Goal: Task Accomplishment & Management: Complete application form

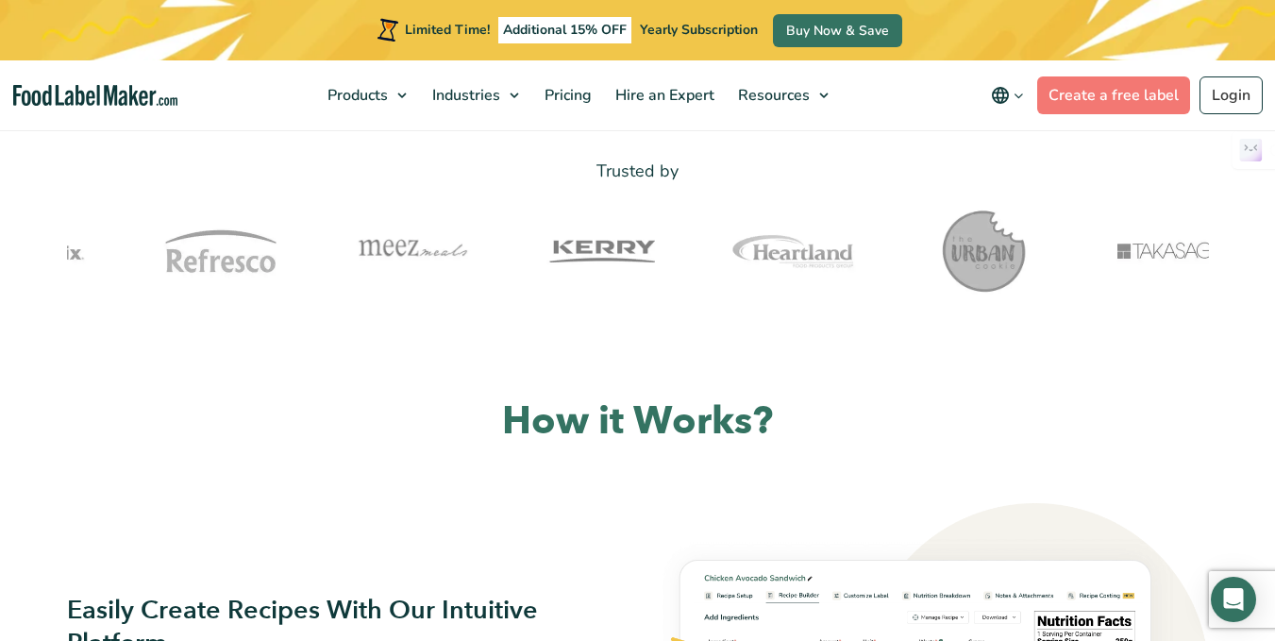
scroll to position [189, 0]
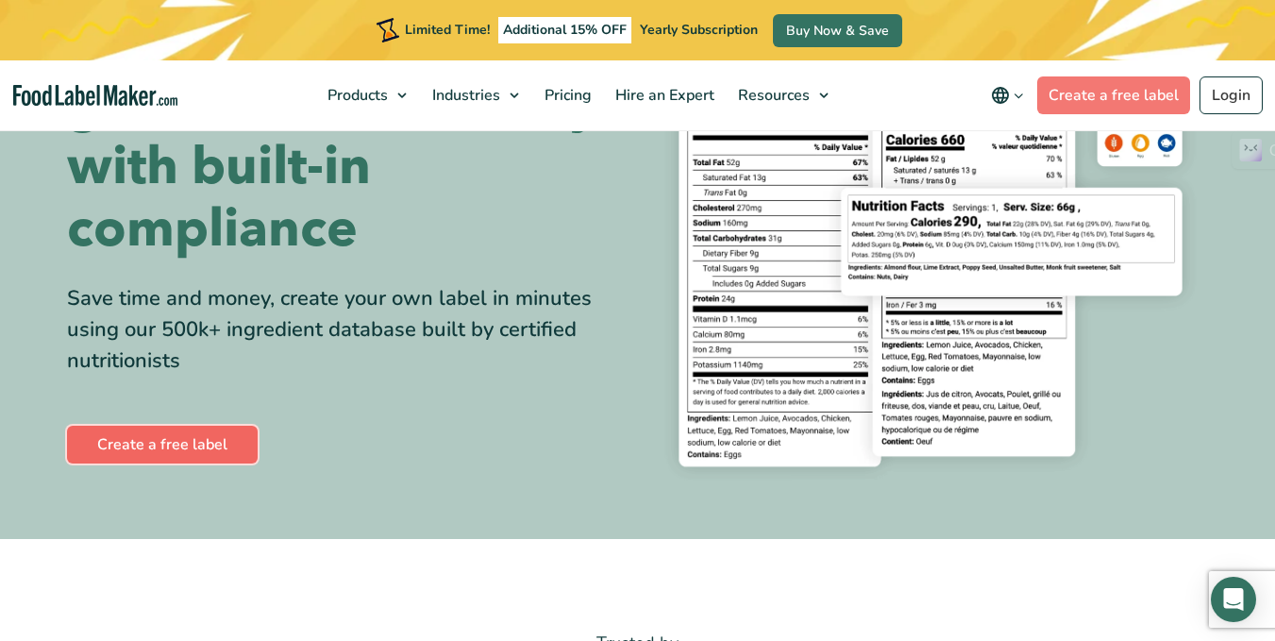
click at [171, 447] on link "Create a free label" at bounding box center [162, 445] width 191 height 38
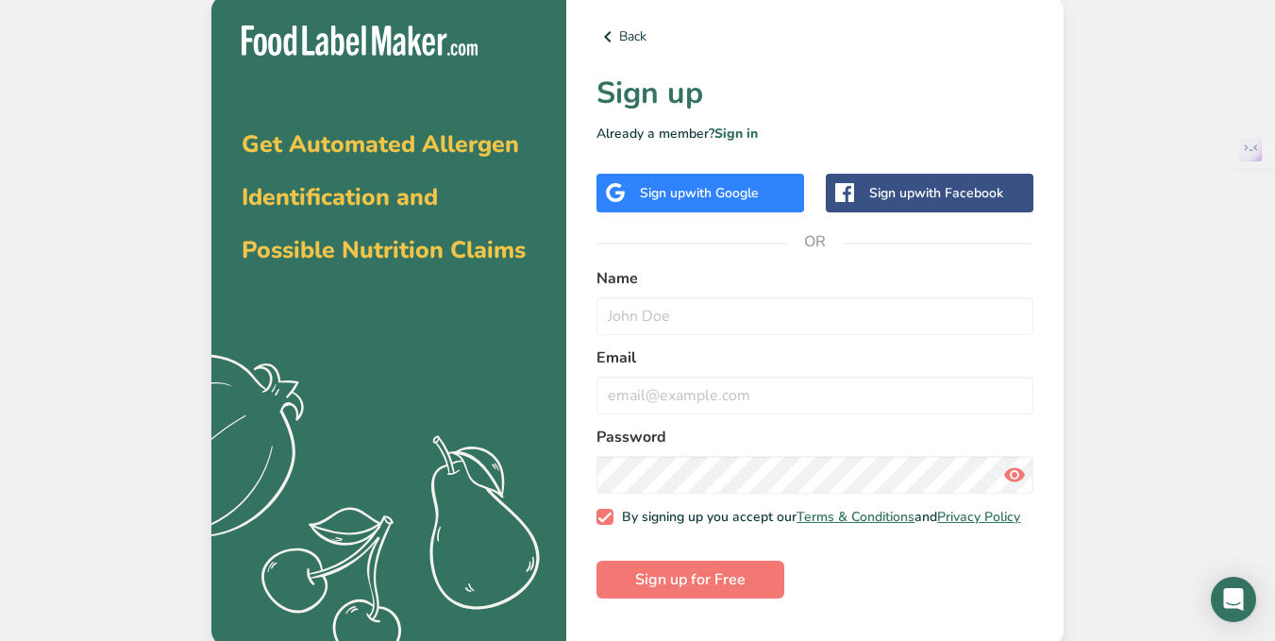
scroll to position [5, 0]
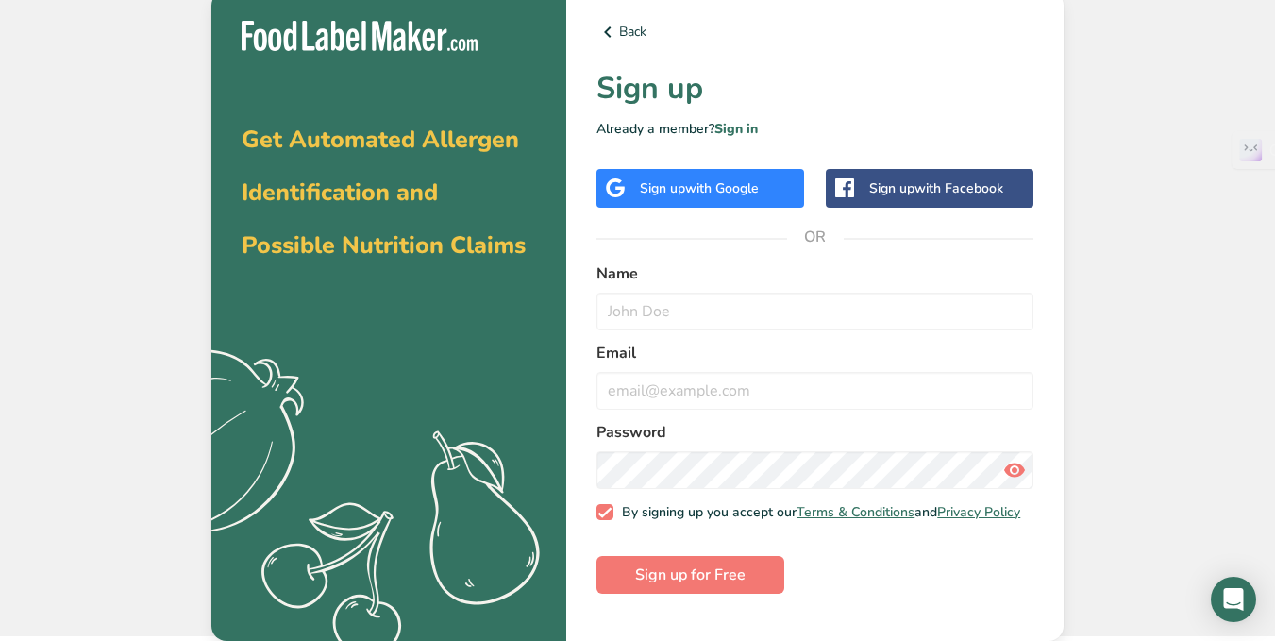
click at [695, 186] on span "with Google" at bounding box center [722, 188] width 74 height 18
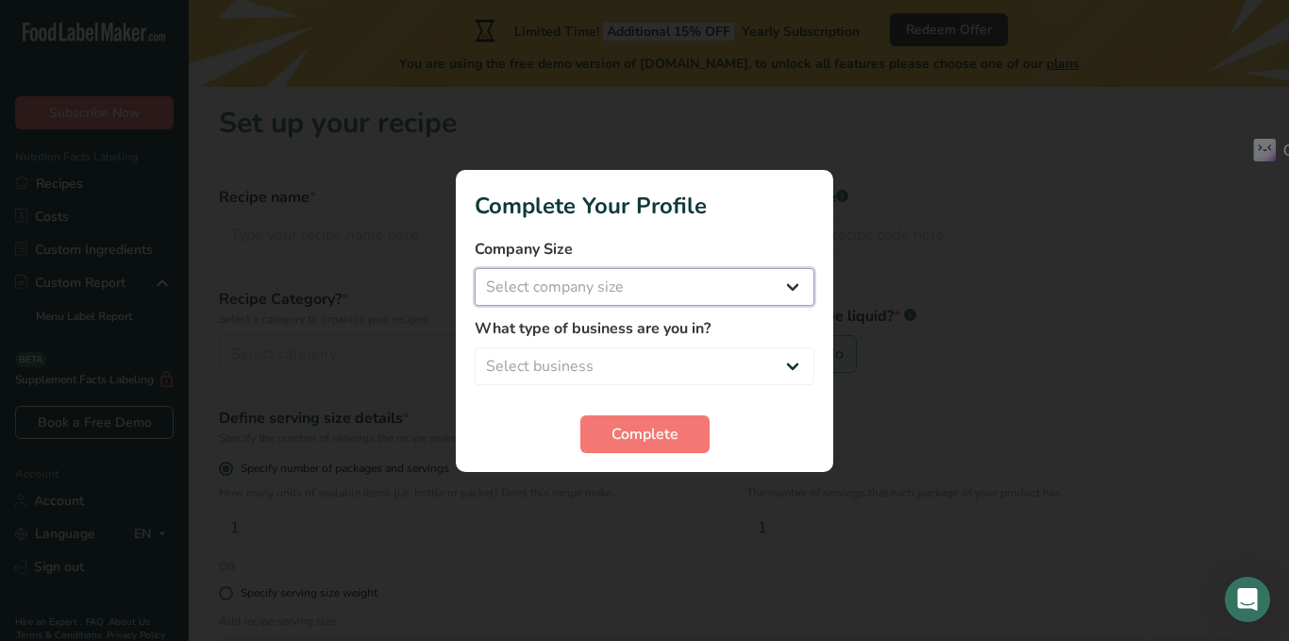
click at [624, 277] on select "Select company size Fewer than 10 Employees 10 to 50 Employees 51 to 500 Employ…" at bounding box center [645, 287] width 340 height 38
select select "1"
click at [475, 268] on select "Select company size Fewer than 10 Employees 10 to 50 Employees 51 to 500 Employ…" at bounding box center [645, 287] width 340 height 38
click at [664, 359] on select "Select business Packaged Food Manufacturer Restaurant & Cafe Bakery Meal Plans …" at bounding box center [645, 366] width 340 height 38
click at [732, 367] on select "Packaged Food Manufacturer Restaurant & Cafe Bakery Meal Plans & Catering Compa…" at bounding box center [645, 366] width 340 height 38
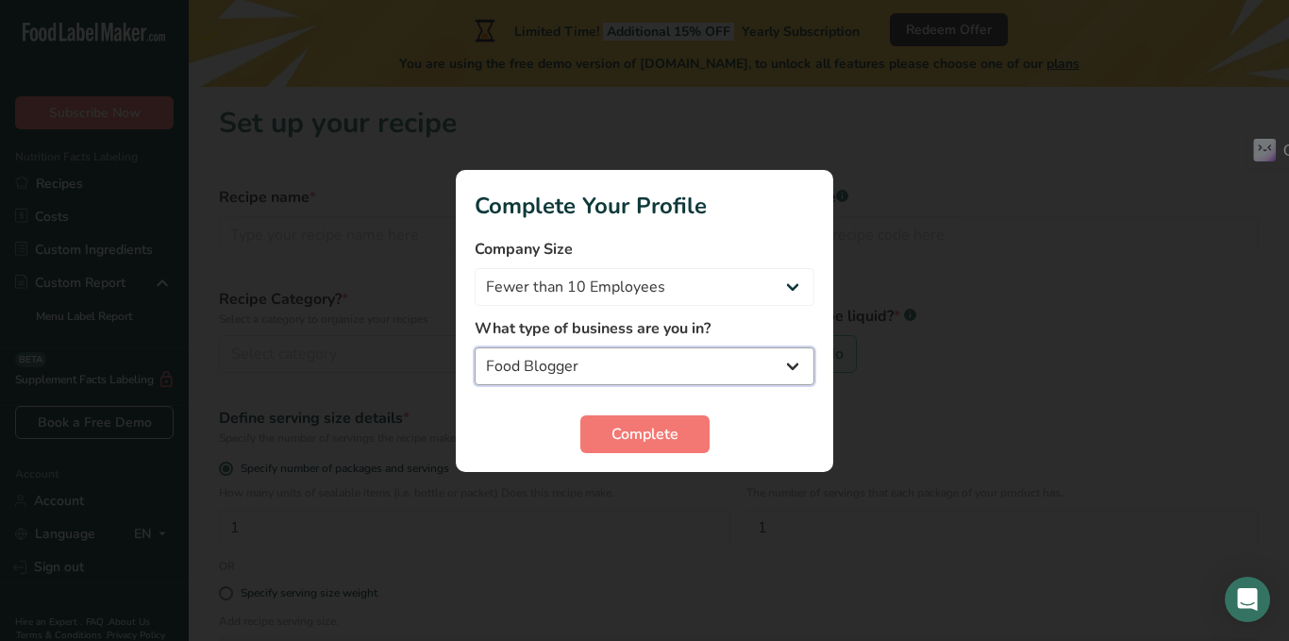
click at [732, 367] on select "Packaged Food Manufacturer Restaurant & Cafe Bakery Meal Plans & Catering Compa…" at bounding box center [645, 366] width 340 height 38
select select "1"
click at [475, 347] on select "Packaged Food Manufacturer Restaurant & Cafe Bakery Meal Plans & Catering Compa…" at bounding box center [645, 366] width 340 height 38
click at [674, 450] on button "Complete" at bounding box center [644, 434] width 129 height 38
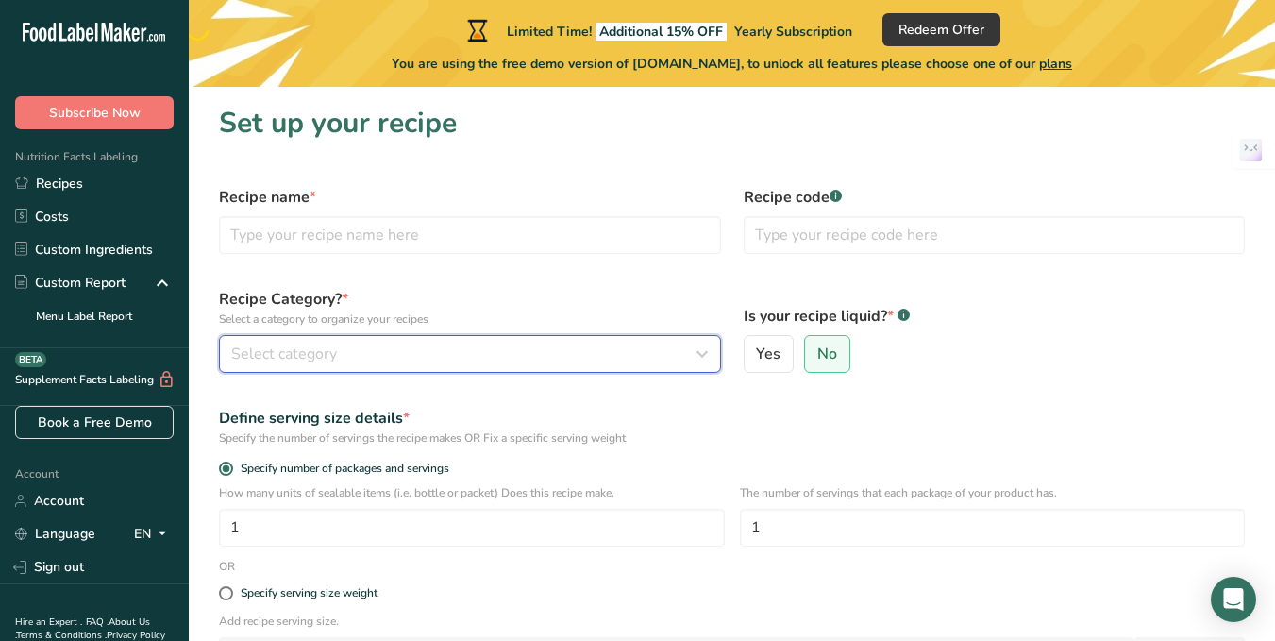
click at [684, 355] on div "Select category" at bounding box center [464, 354] width 466 height 23
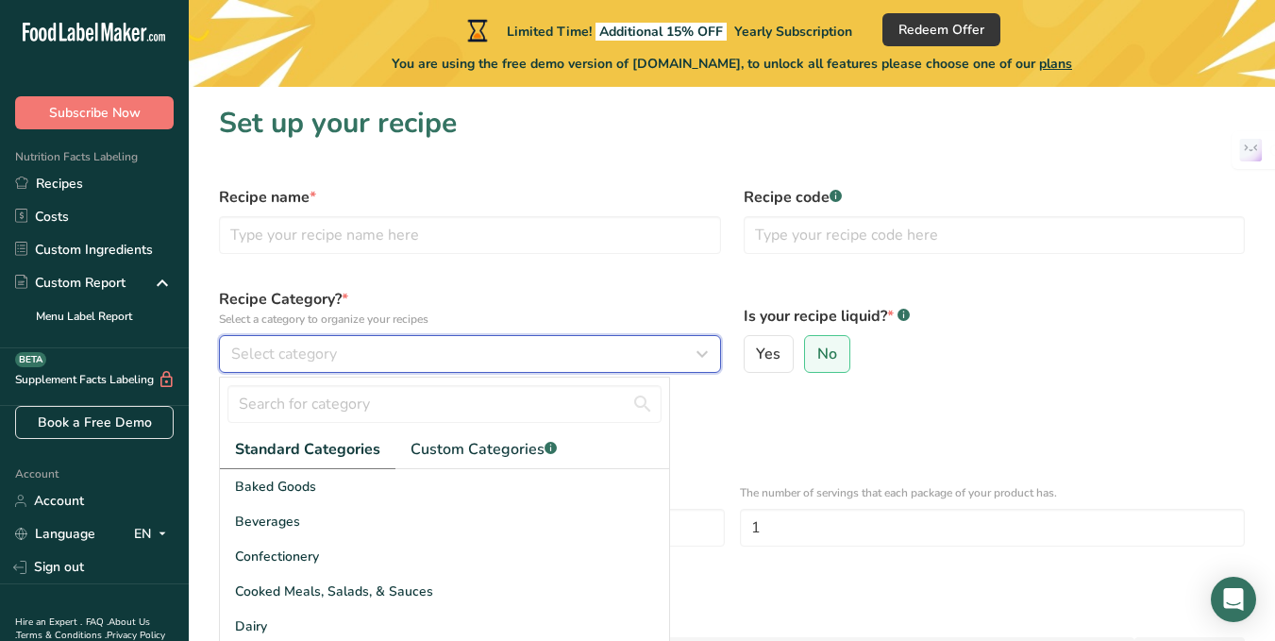
click at [684, 355] on div "Select category" at bounding box center [464, 354] width 466 height 23
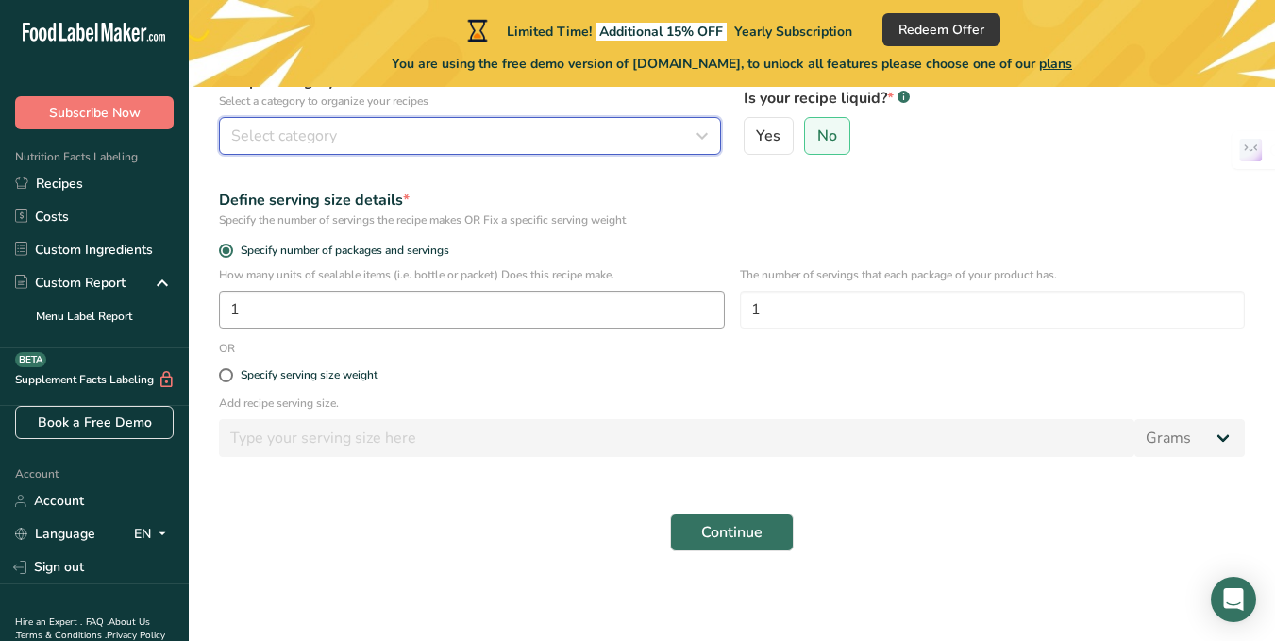
scroll to position [219, 0]
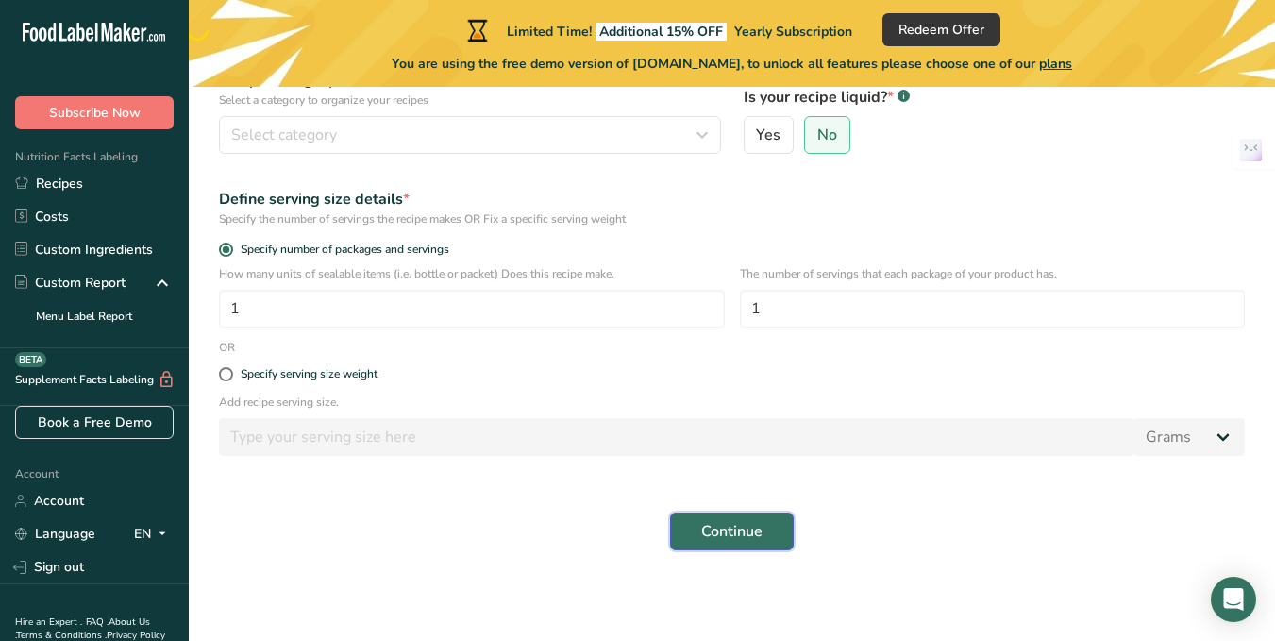
click at [710, 516] on button "Continue" at bounding box center [732, 531] width 124 height 38
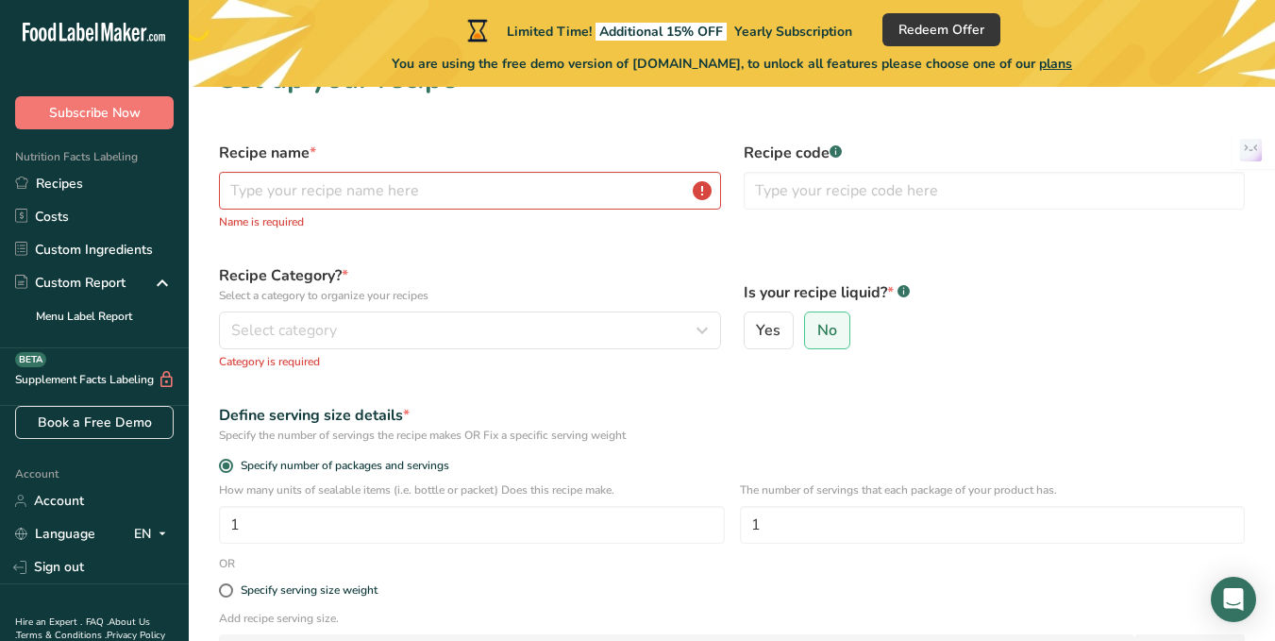
scroll to position [30, 0]
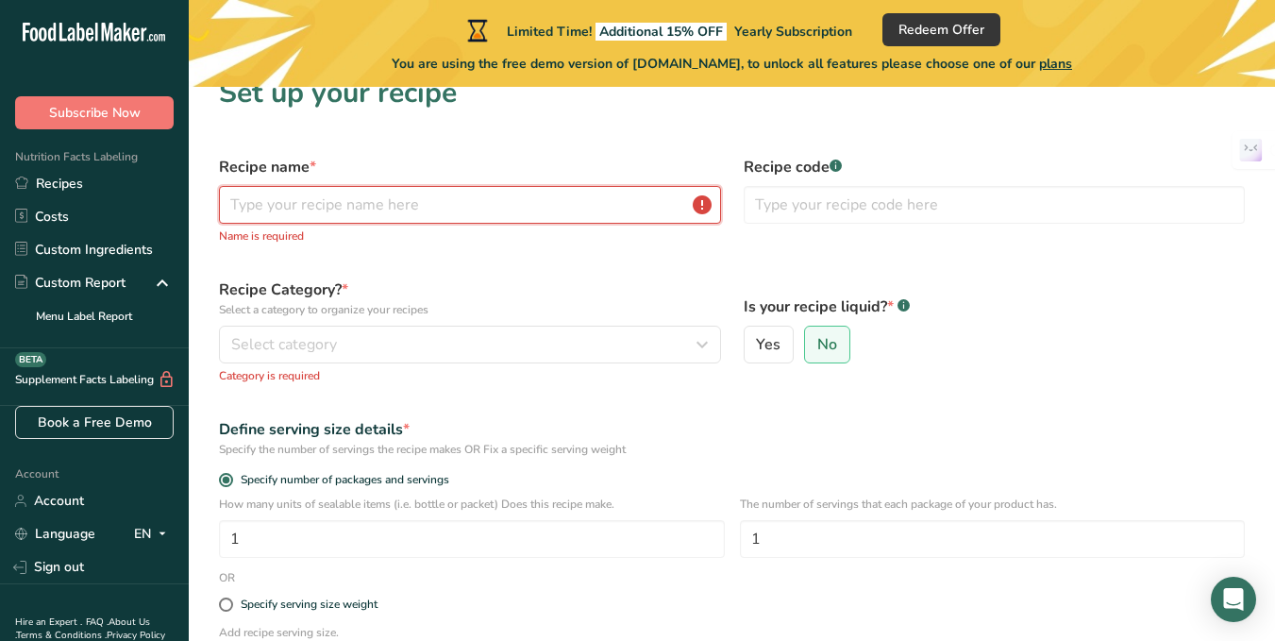
click at [321, 201] on input "text" at bounding box center [470, 205] width 502 height 38
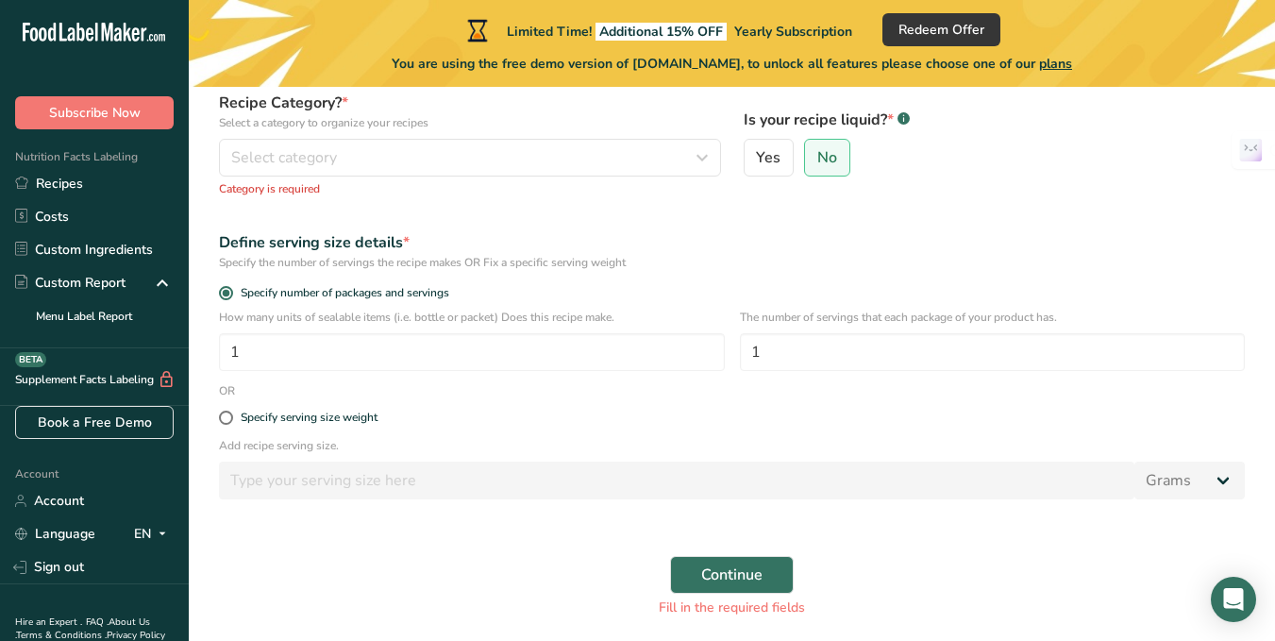
scroll to position [284, 0]
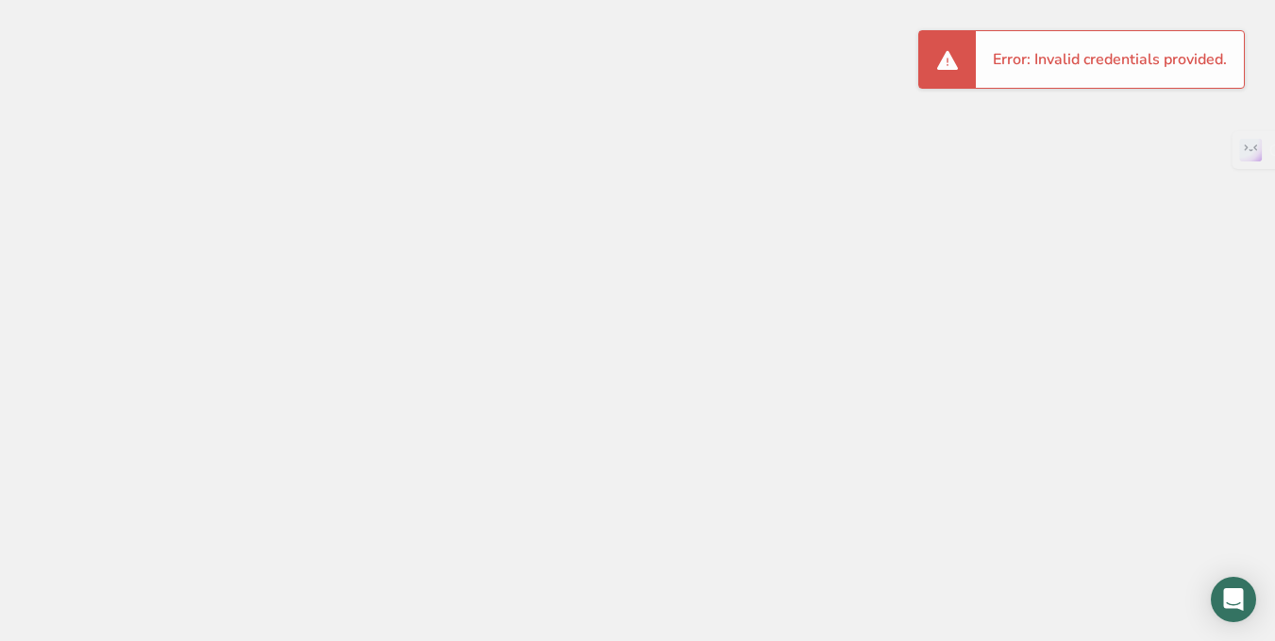
drag, startPoint x: 44, startPoint y: 163, endPoint x: 58, endPoint y: 1, distance: 162.9
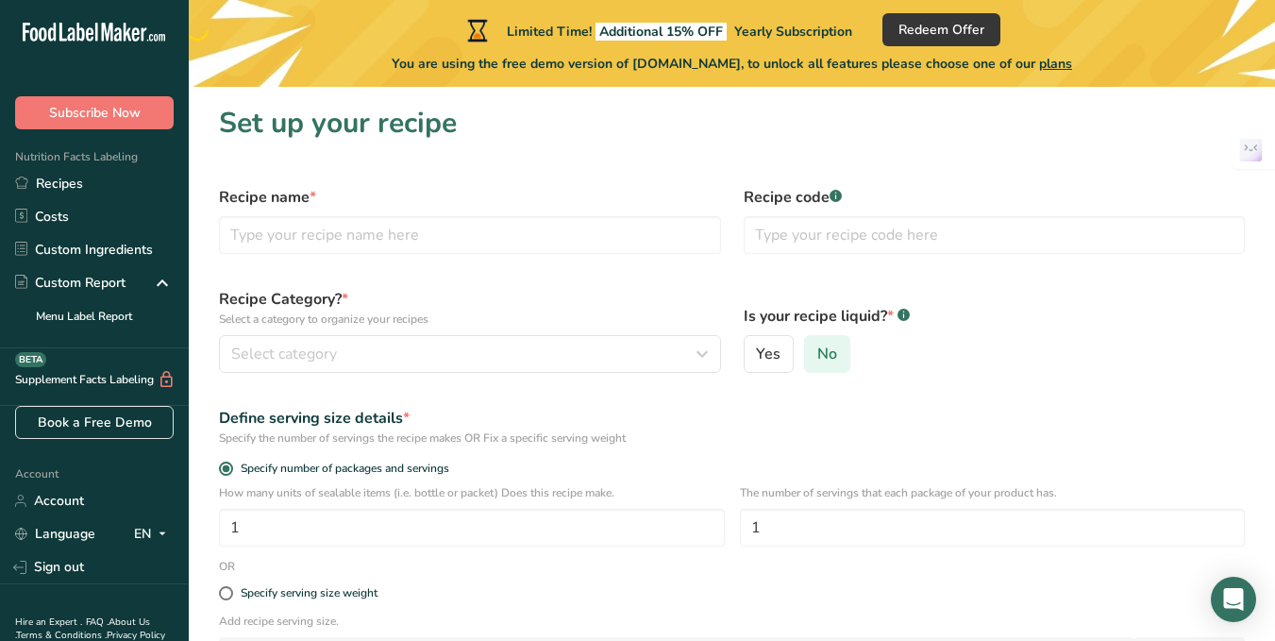
click at [811, 342] on label "No" at bounding box center [827, 354] width 46 height 38
click at [811, 348] on input "No" at bounding box center [811, 354] width 12 height 12
click at [814, 355] on input "No" at bounding box center [811, 354] width 12 height 12
click at [758, 359] on span "Yes" at bounding box center [768, 353] width 25 height 19
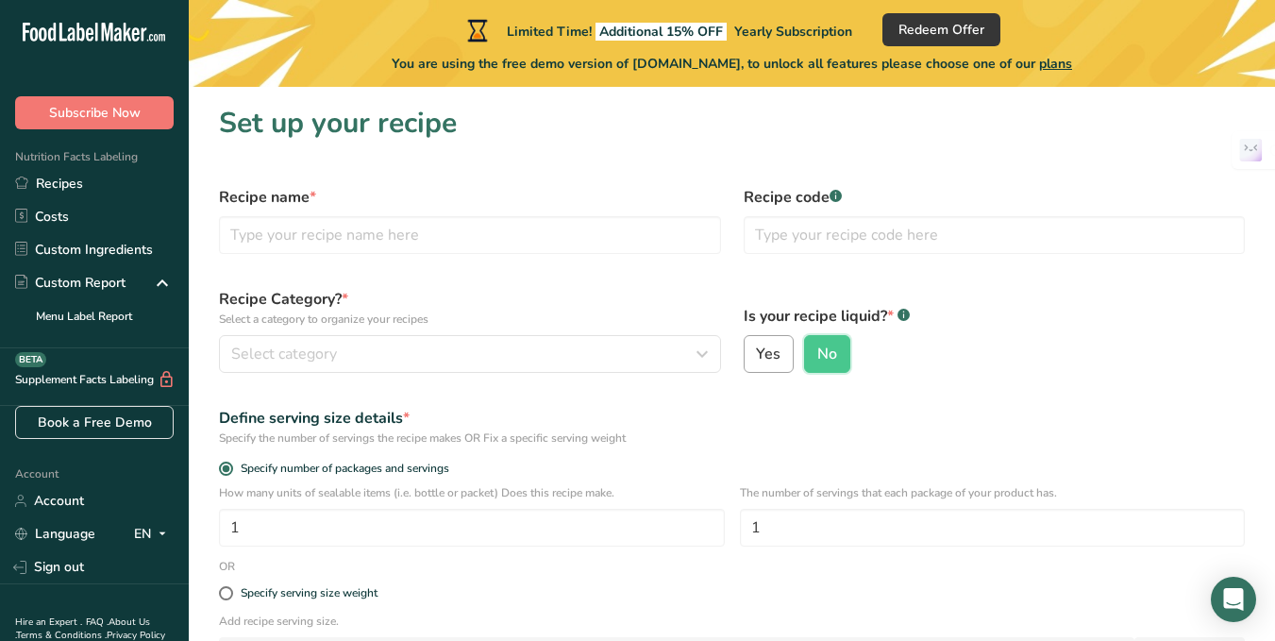
click at [757, 359] on input "Yes" at bounding box center [751, 354] width 12 height 12
radio input "true"
radio input "false"
select select "22"
click at [822, 344] on span "No" at bounding box center [827, 353] width 20 height 19
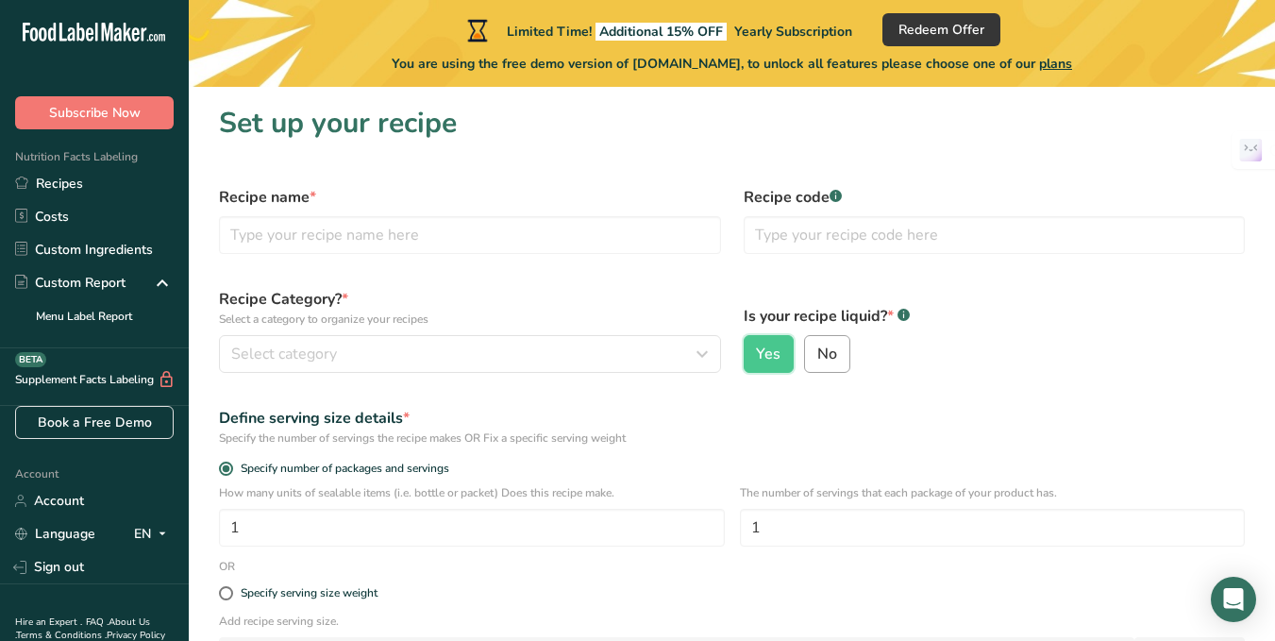
click at [817, 348] on input "No" at bounding box center [811, 354] width 12 height 12
radio input "true"
radio input "false"
